Goal: Transaction & Acquisition: Purchase product/service

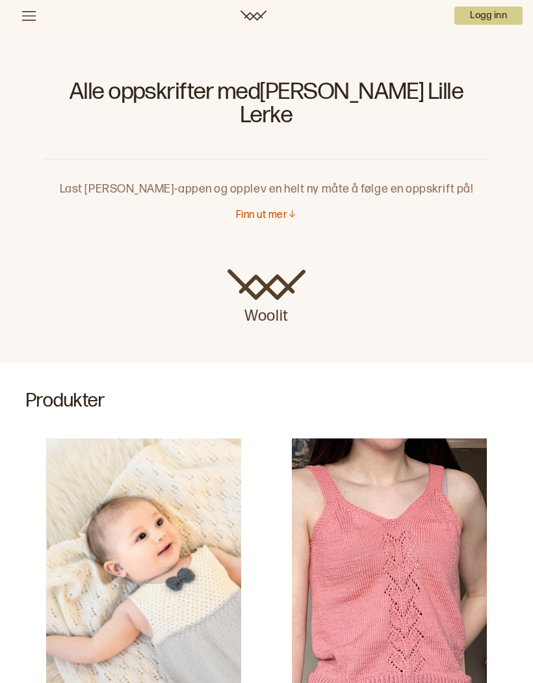
click at [28, 10] on icon at bounding box center [29, 16] width 16 height 16
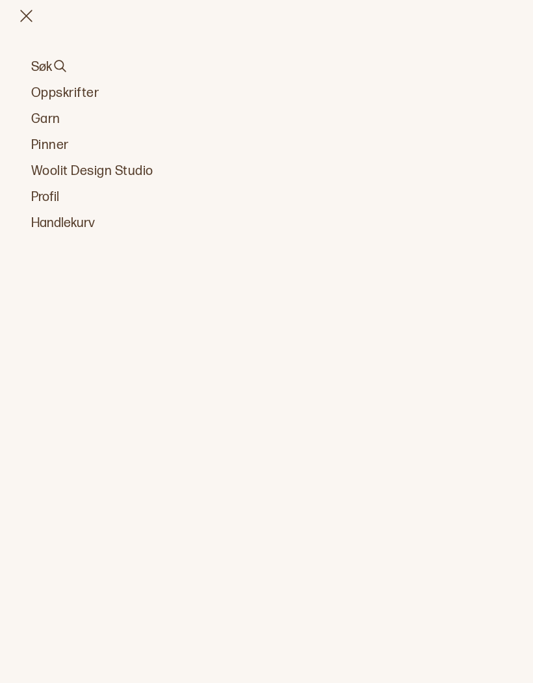
click at [43, 94] on link "Oppskrifter" at bounding box center [266, 93] width 471 height 18
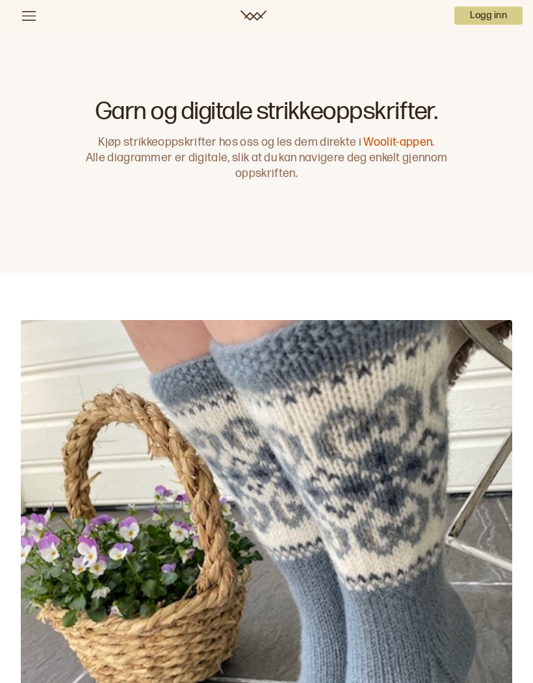
click at [23, 13] on icon at bounding box center [29, 16] width 16 height 16
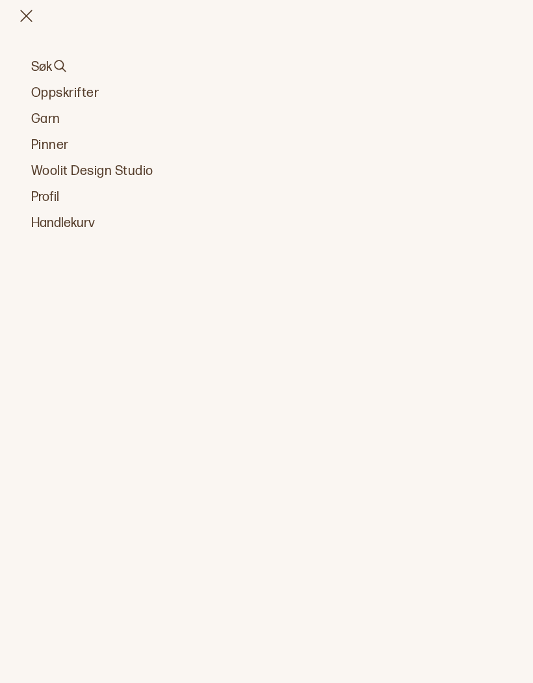
click at [37, 116] on link "Garn" at bounding box center [266, 119] width 471 height 18
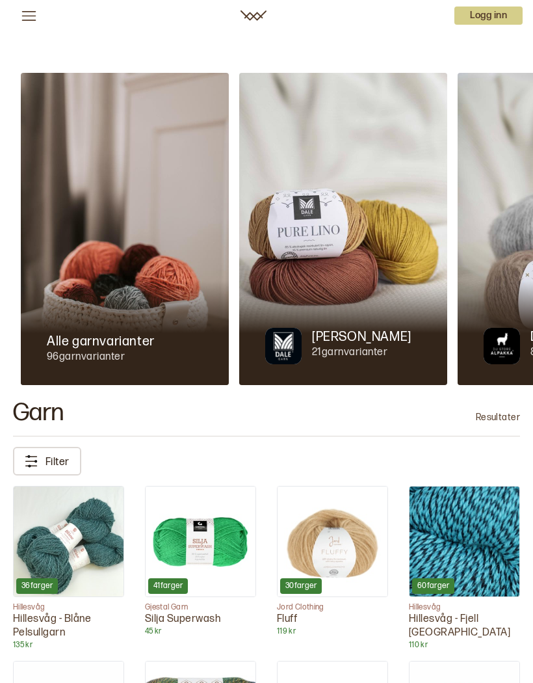
click at [370, 245] on img at bounding box center [343, 229] width 208 height 312
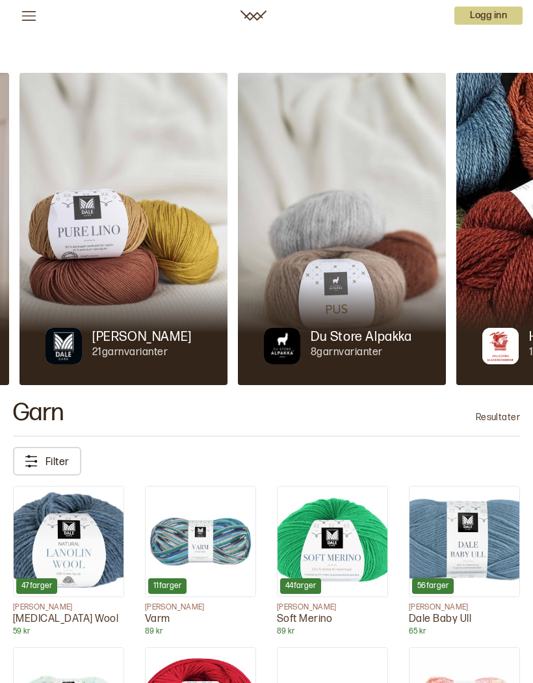
scroll to position [0, 218]
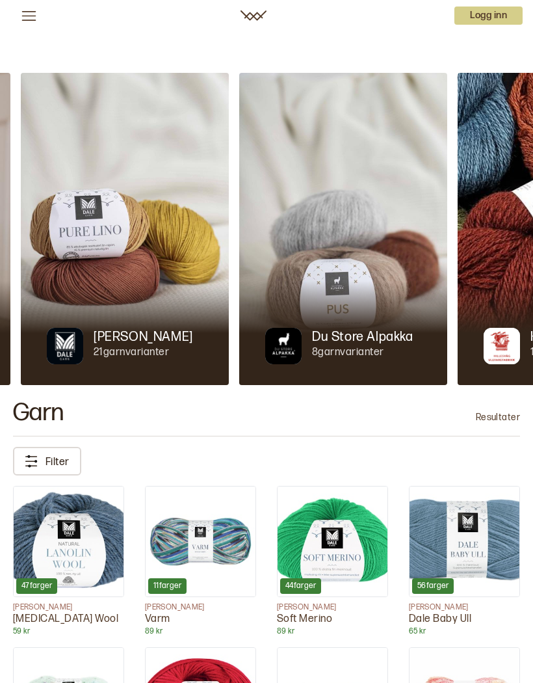
click at [355, 250] on img at bounding box center [343, 229] width 208 height 312
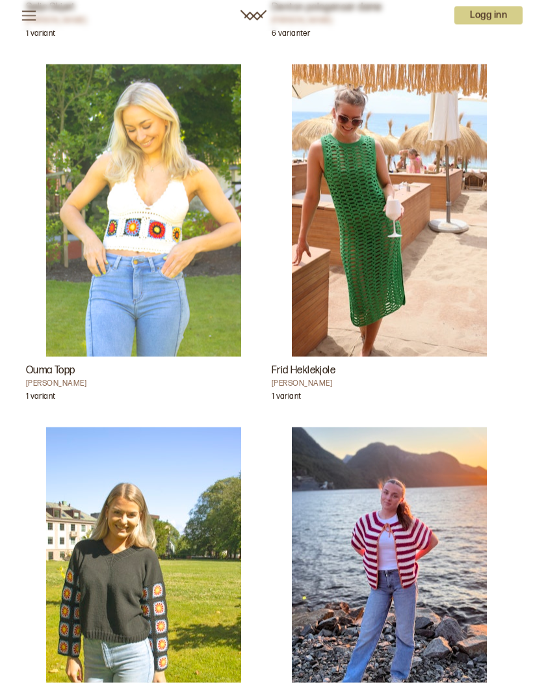
scroll to position [5551, 0]
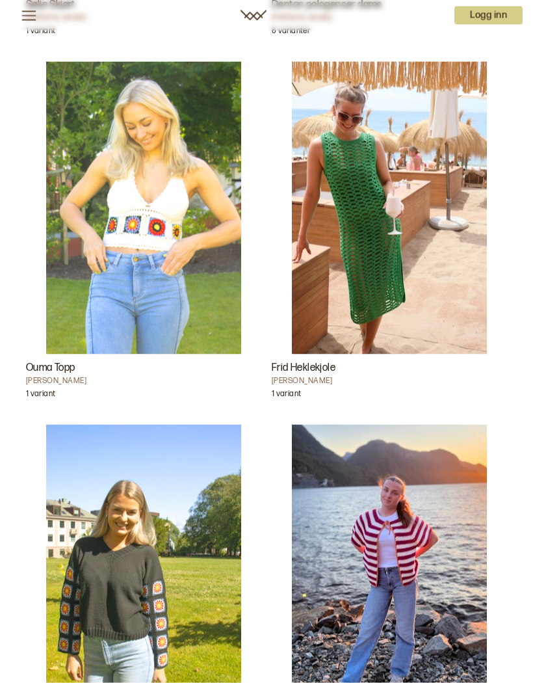
click at [77, 560] on img "Granny Genser" at bounding box center [143, 571] width 195 height 293
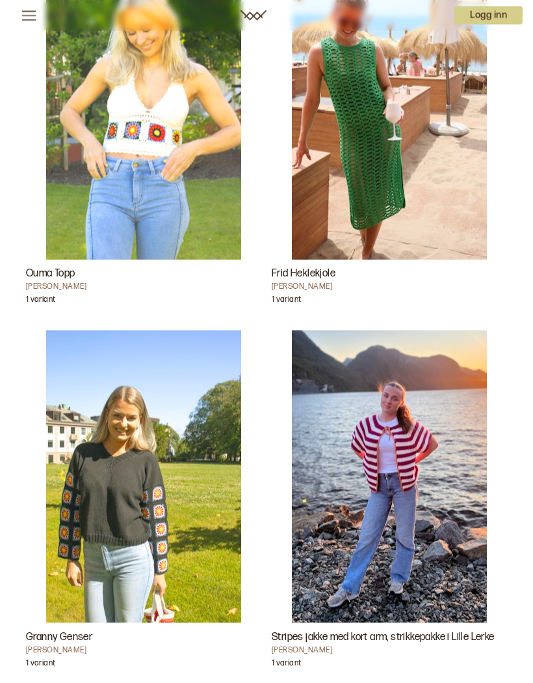
scroll to position [5611, 0]
